Goal: Check status: Check status

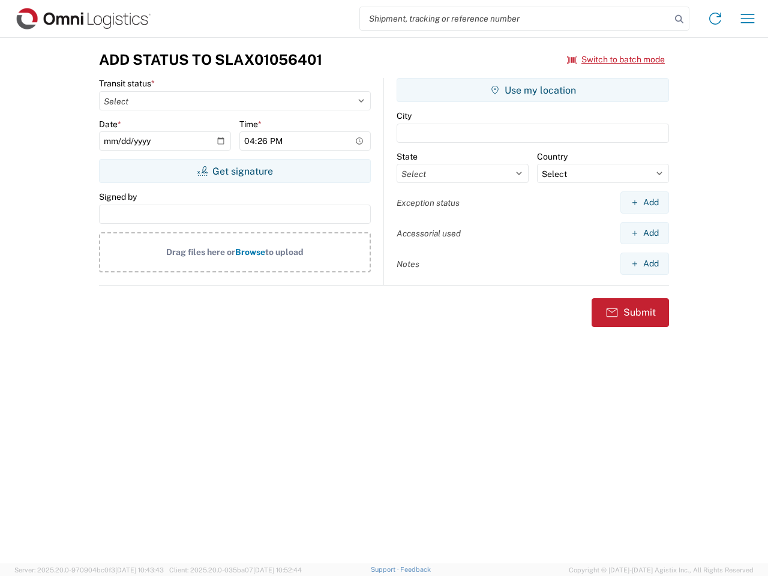
click at [515, 19] on input "search" at bounding box center [515, 18] width 311 height 23
click at [679, 19] on icon at bounding box center [678, 19] width 17 height 17
click at [715, 19] on icon at bounding box center [714, 18] width 19 height 19
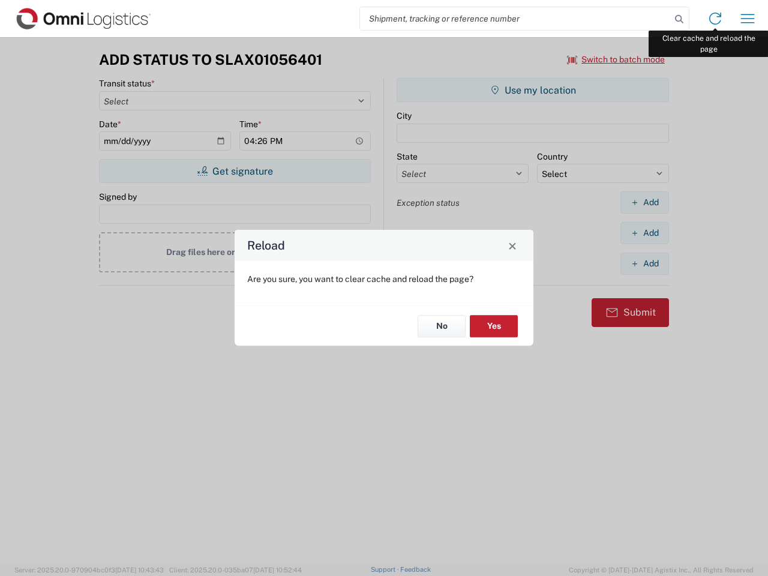
click at [747, 19] on div "Reload Are you sure, you want to clear cache and reload the page? No Yes" at bounding box center [384, 288] width 768 height 576
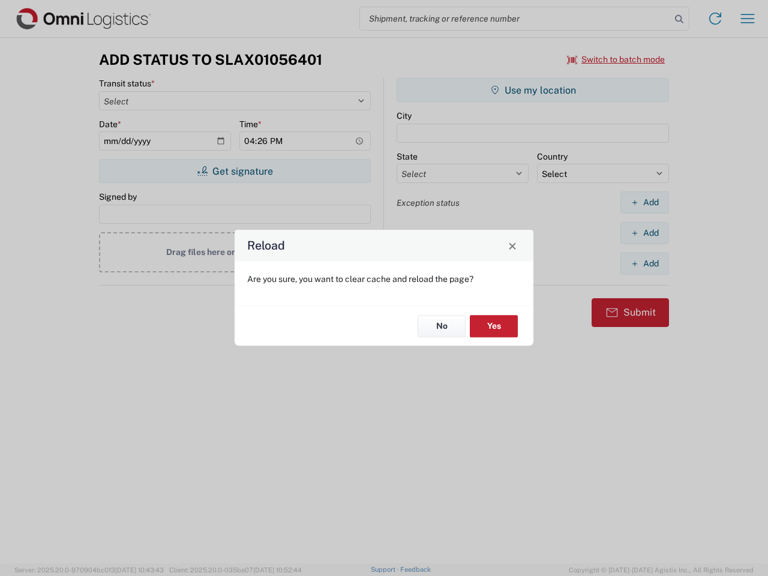
click at [616, 59] on div "Reload Are you sure, you want to clear cache and reload the page? No Yes" at bounding box center [384, 288] width 768 height 576
click at [234, 171] on div "Reload Are you sure, you want to clear cache and reload the page? No Yes" at bounding box center [384, 288] width 768 height 576
click at [533, 90] on div "Reload Are you sure, you want to clear cache and reload the page? No Yes" at bounding box center [384, 288] width 768 height 576
click at [644, 202] on div "Reload Are you sure, you want to clear cache and reload the page? No Yes" at bounding box center [384, 288] width 768 height 576
click at [644, 233] on div "Reload Are you sure, you want to clear cache and reload the page? No Yes" at bounding box center [384, 288] width 768 height 576
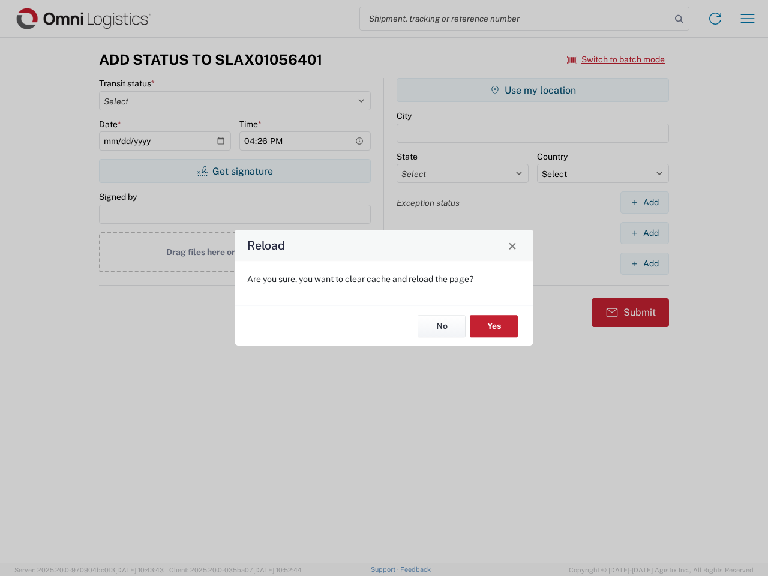
click at [644, 263] on div "Reload Are you sure, you want to clear cache and reload the page? No Yes" at bounding box center [384, 288] width 768 height 576
